Goal: Find specific page/section: Find specific page/section

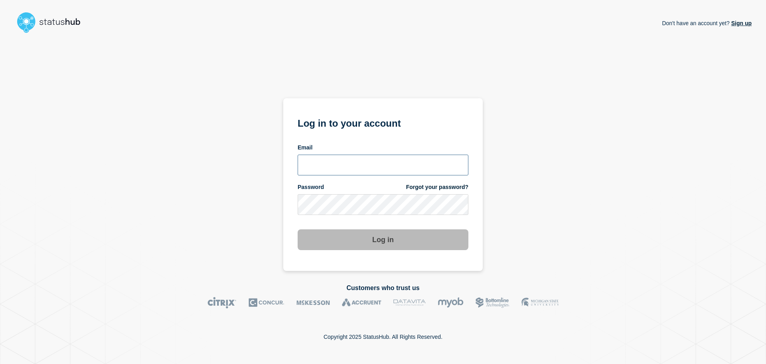
type input "xandra.martens@conexon.us"
click at [304, 113] on section "Log in to your account Email xandra.martens@conexon.us Password Forgot your pas…" at bounding box center [383, 184] width 200 height 172
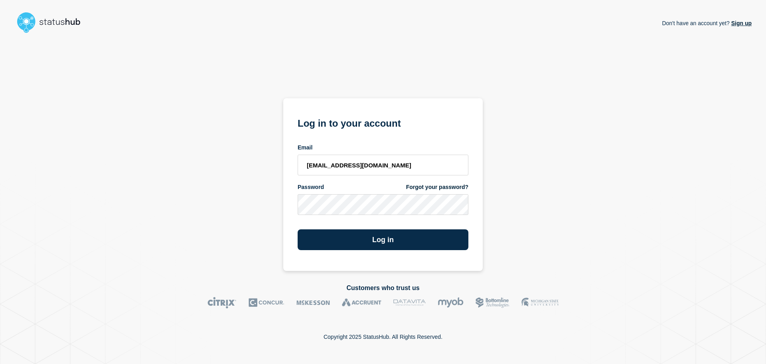
click at [392, 253] on section "Log in to your account Email xandra.martens@conexon.us Password Forgot your pas…" at bounding box center [383, 184] width 200 height 172
click at [394, 245] on button "Log in" at bounding box center [383, 239] width 171 height 21
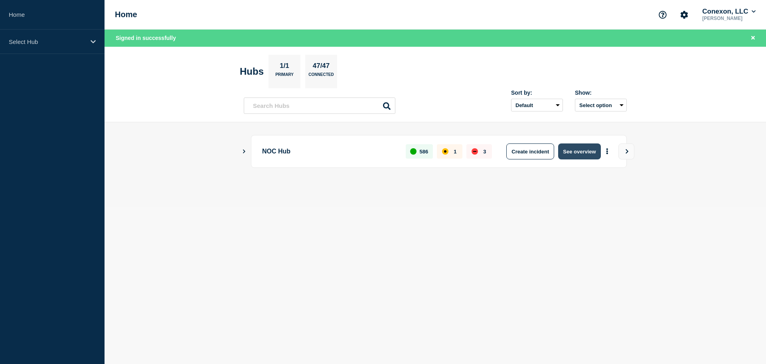
click at [586, 151] on button "See overview" at bounding box center [579, 151] width 42 height 16
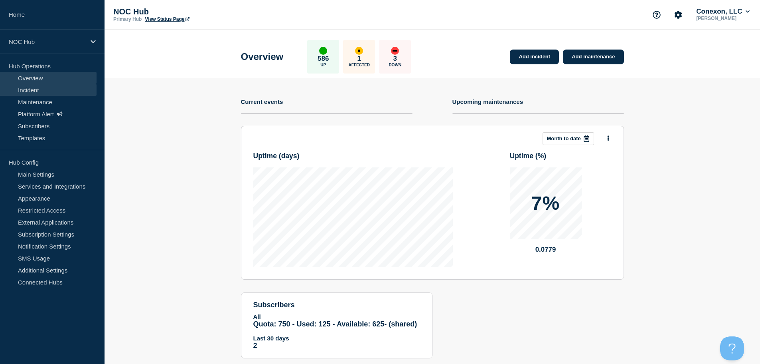
click at [53, 93] on link "Incident" at bounding box center [48, 90] width 97 height 12
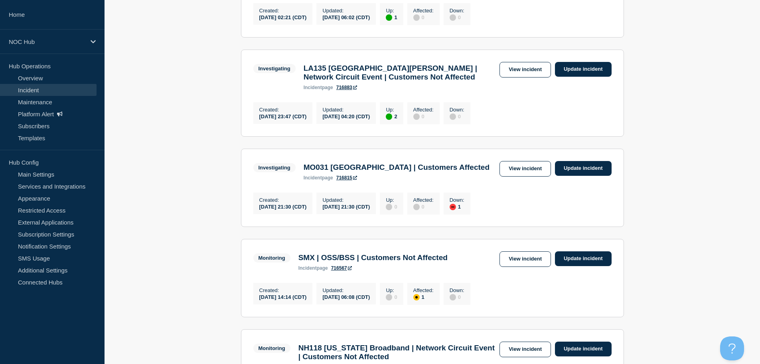
scroll to position [200, 0]
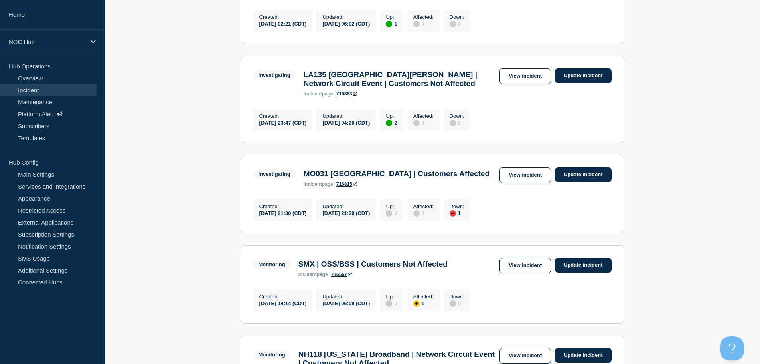
drag, startPoint x: 311, startPoint y: 2, endPoint x: 665, endPoint y: 210, distance: 410.9
click at [665, 210] on main "All dates Filter Monitoring 1 Up AZ183 Navopache | Customers Affected Created […" at bounding box center [433, 278] width 656 height 708
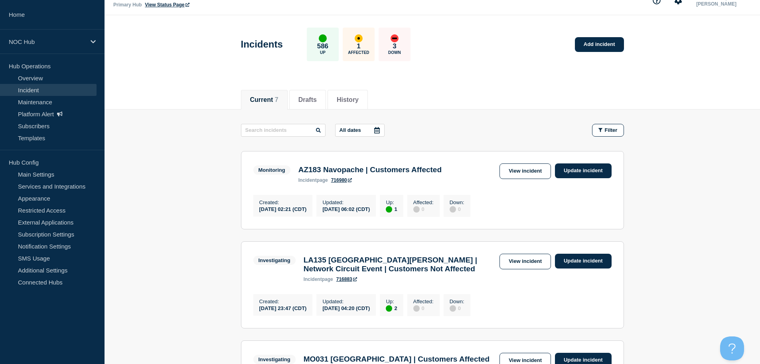
scroll to position [0, 0]
